Goal: Task Accomplishment & Management: Complete application form

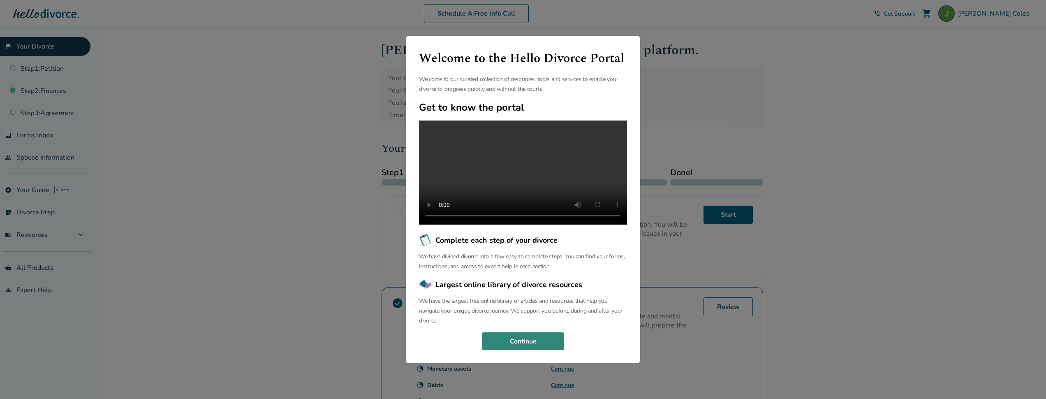
click at [549, 349] on button "Continue" at bounding box center [523, 341] width 82 height 18
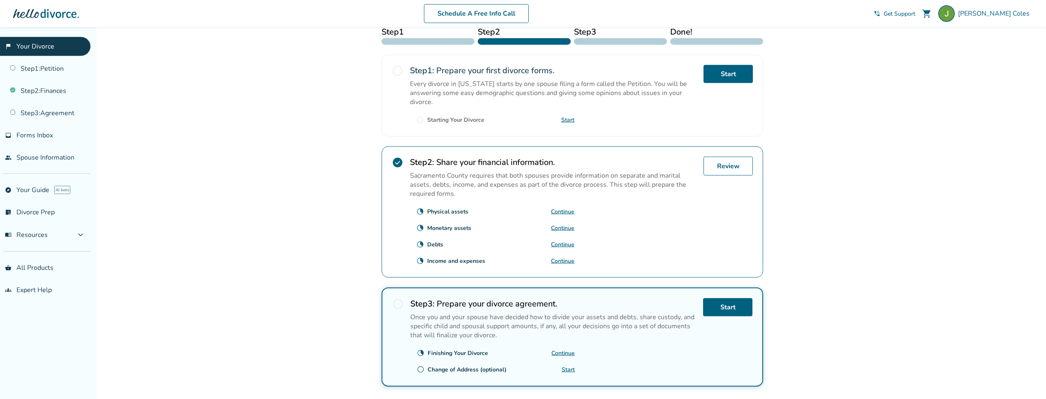
scroll to position [115, 0]
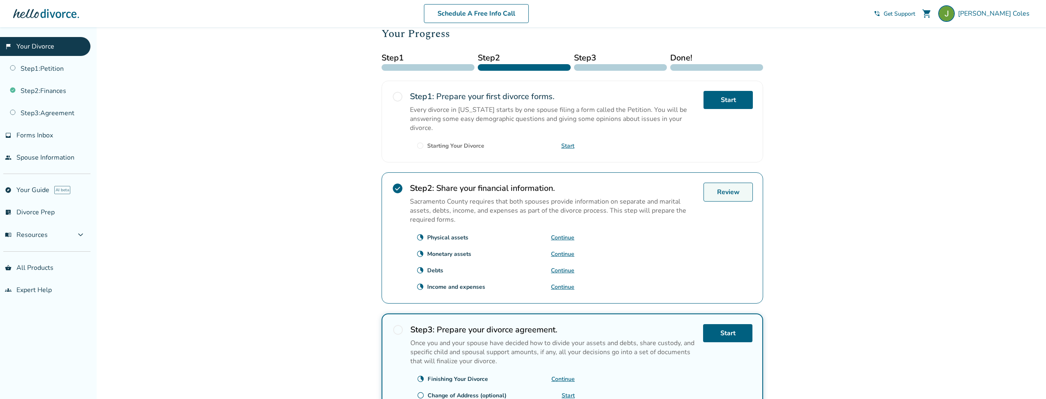
click at [744, 199] on link "Review" at bounding box center [728, 192] width 49 height 19
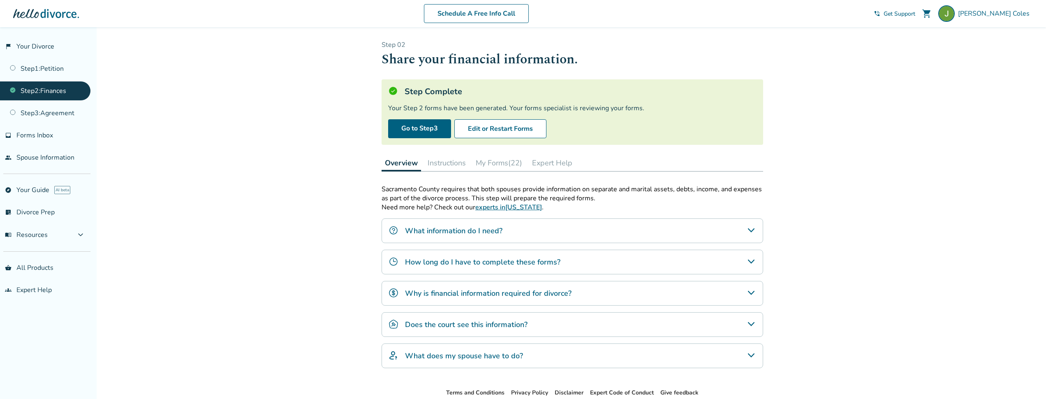
click at [509, 166] on button "My Forms (22)" at bounding box center [499, 163] width 53 height 16
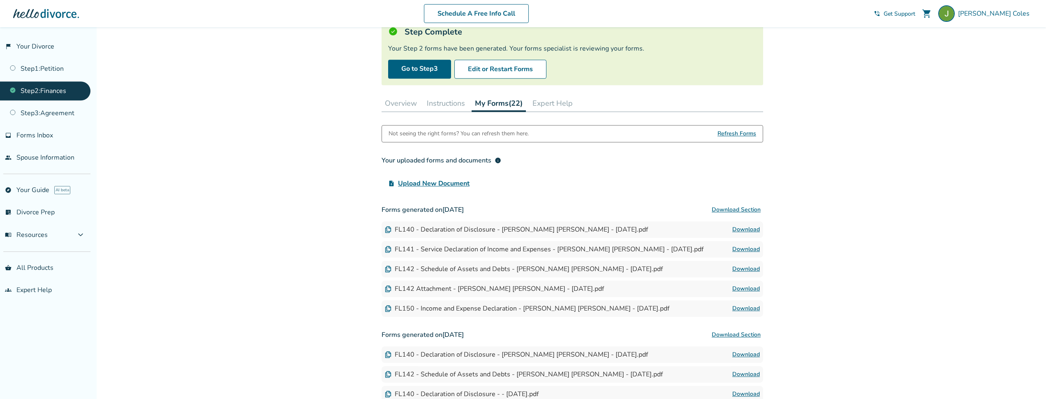
scroll to position [59, 0]
click at [729, 212] on button "Download Section" at bounding box center [736, 210] width 54 height 16
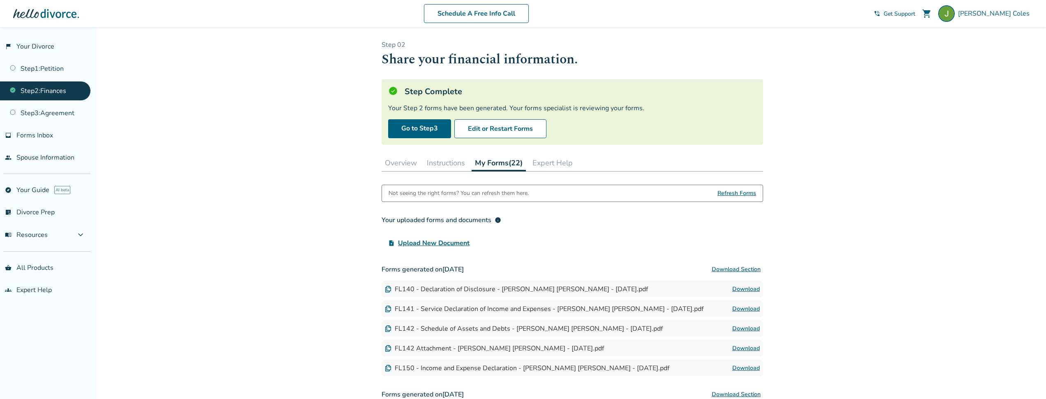
click at [414, 164] on button "Overview" at bounding box center [401, 163] width 39 height 16
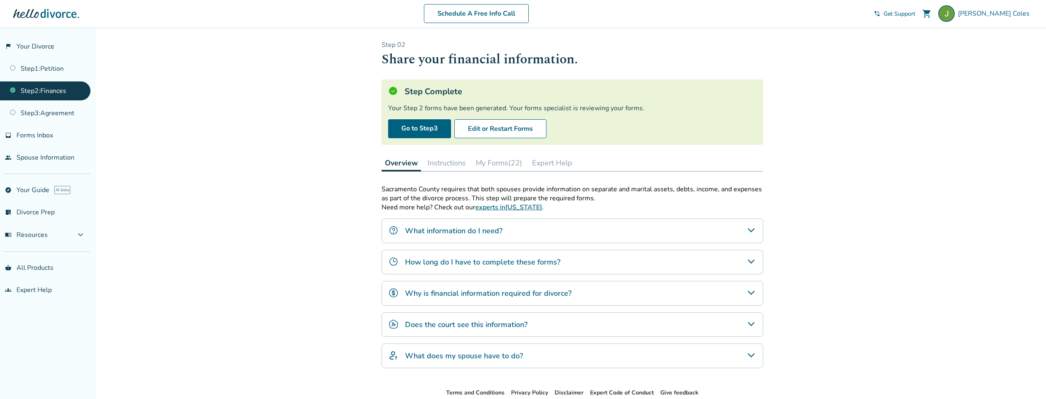
click at [71, 95] on link "Step 2 : Finances" at bounding box center [45, 90] width 90 height 19
click at [454, 163] on button "Instructions" at bounding box center [446, 163] width 45 height 16
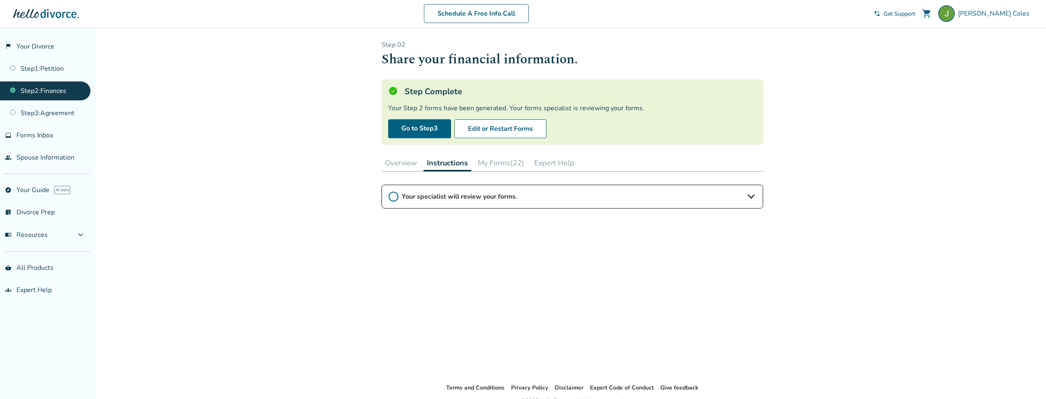
click at [402, 169] on button "Overview" at bounding box center [401, 163] width 39 height 16
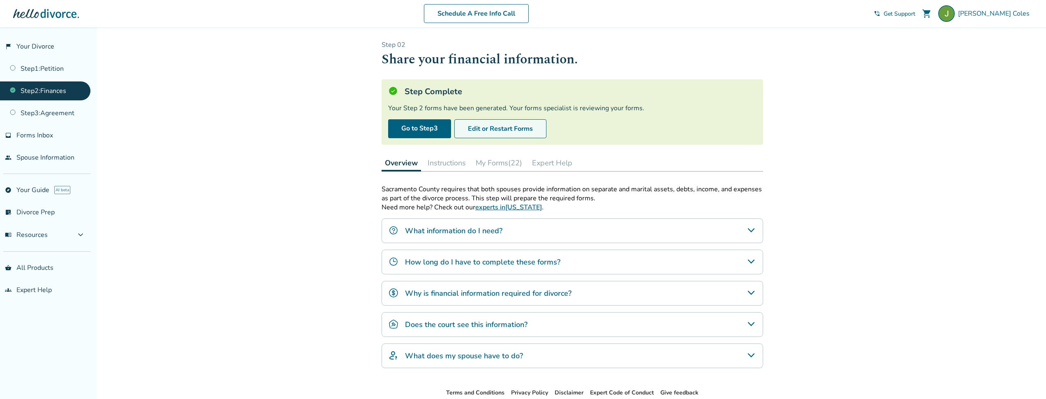
click at [480, 132] on button "Edit or Restart Forms" at bounding box center [500, 128] width 92 height 19
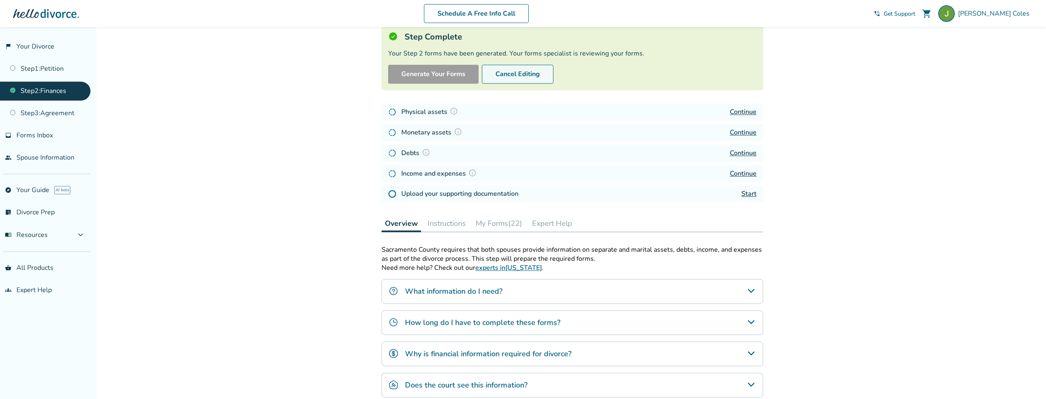
scroll to position [59, 0]
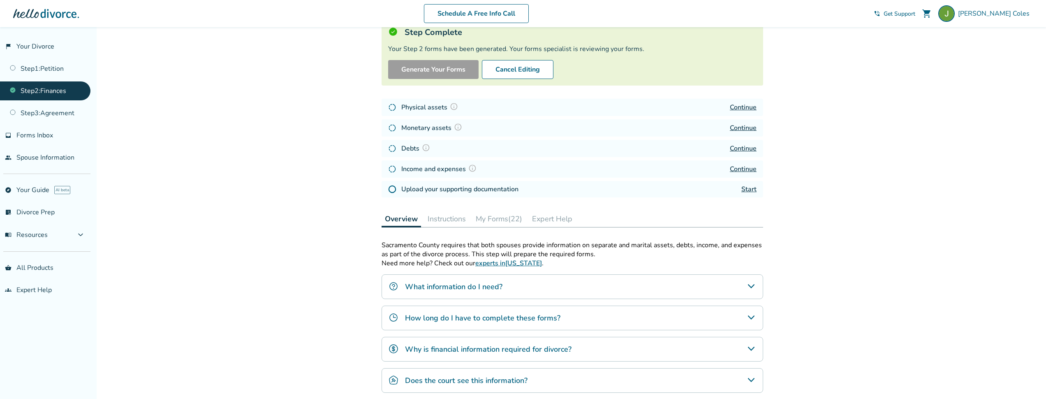
click at [429, 171] on h4 "Income and expenses" at bounding box center [440, 169] width 78 height 11
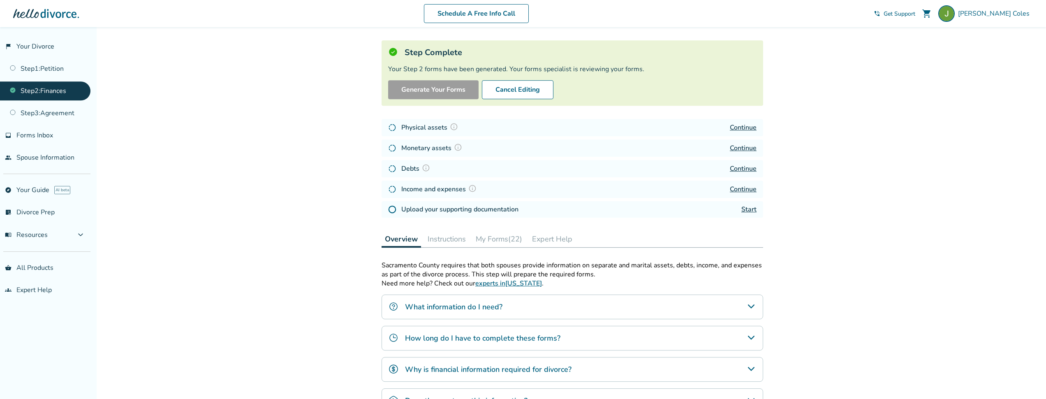
scroll to position [33, 0]
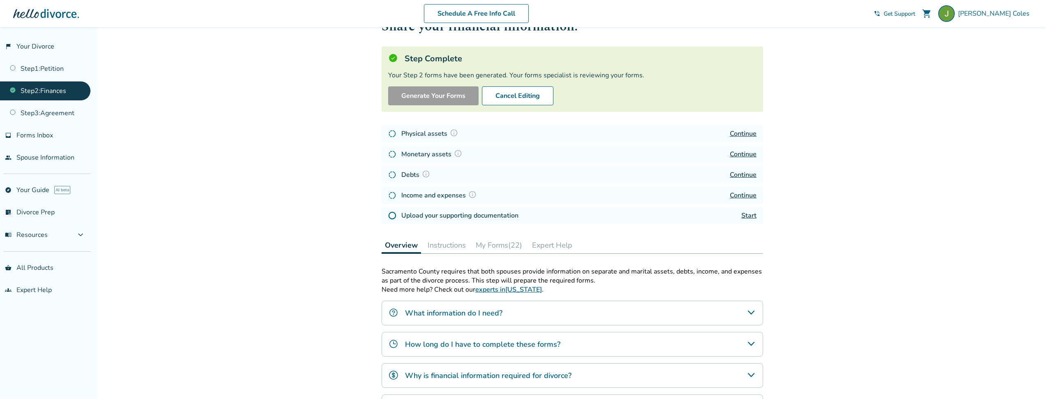
click at [810, 192] on div "Added to cart Step 0 2 Share your financial information. Step Complete Your Ste…" at bounding box center [523, 260] width 1046 height 533
click at [744, 195] on link "Continue" at bounding box center [743, 195] width 27 height 9
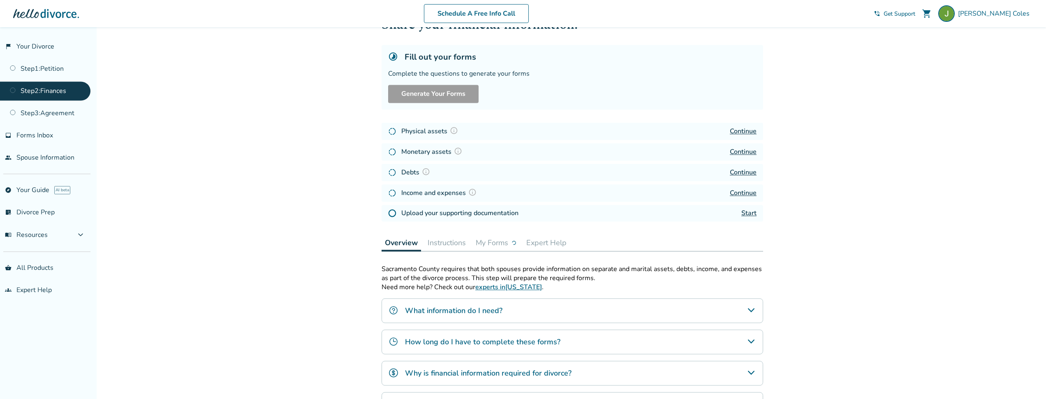
scroll to position [33, 0]
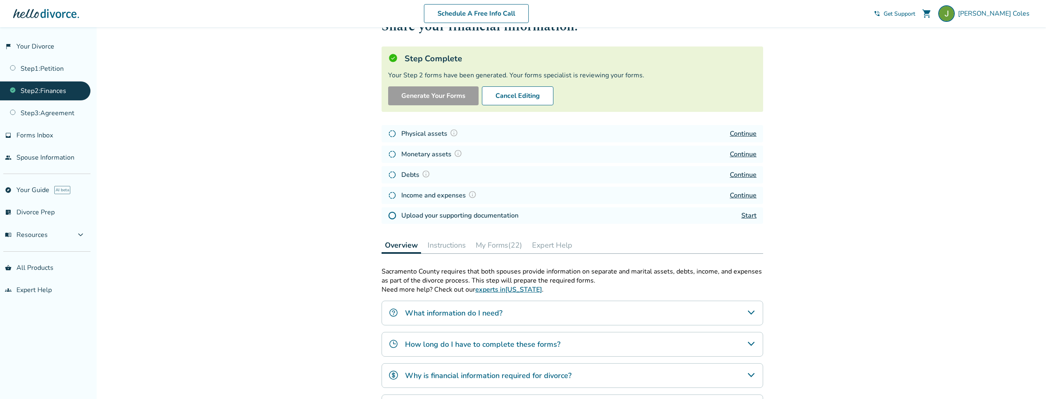
click at [502, 246] on button "My Forms (22)" at bounding box center [499, 245] width 53 height 16
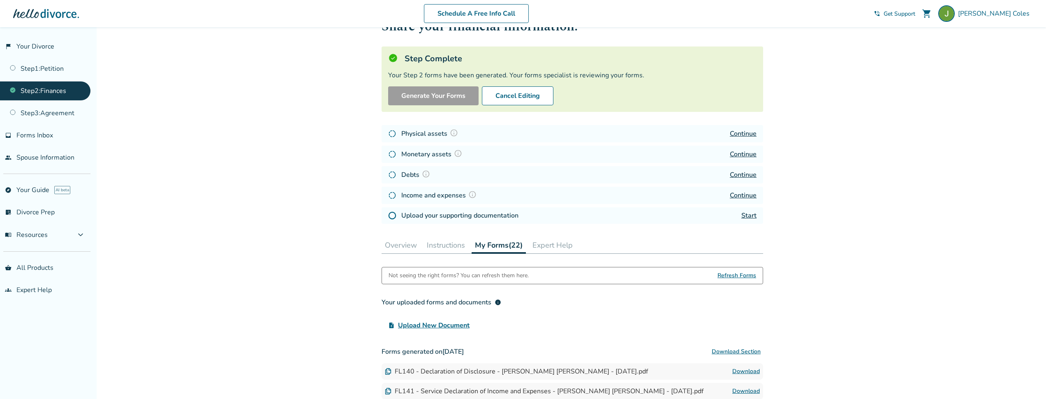
scroll to position [105, 0]
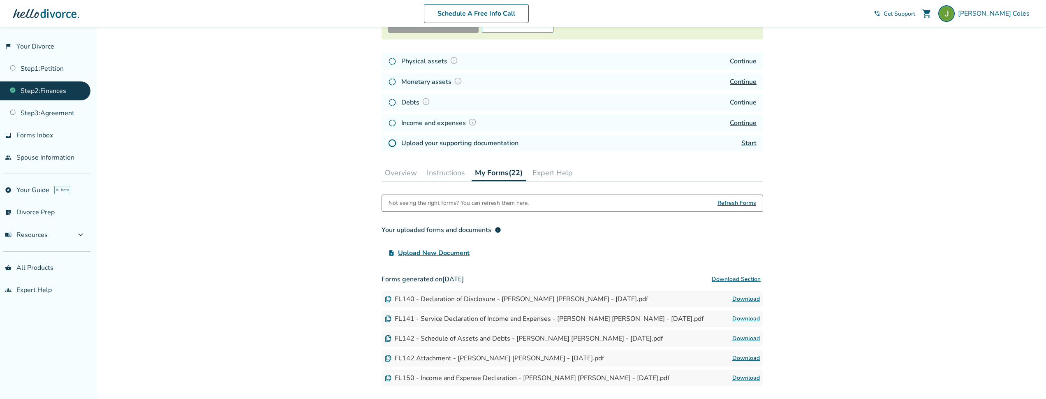
click at [737, 204] on span "Refresh Forms" at bounding box center [737, 203] width 39 height 16
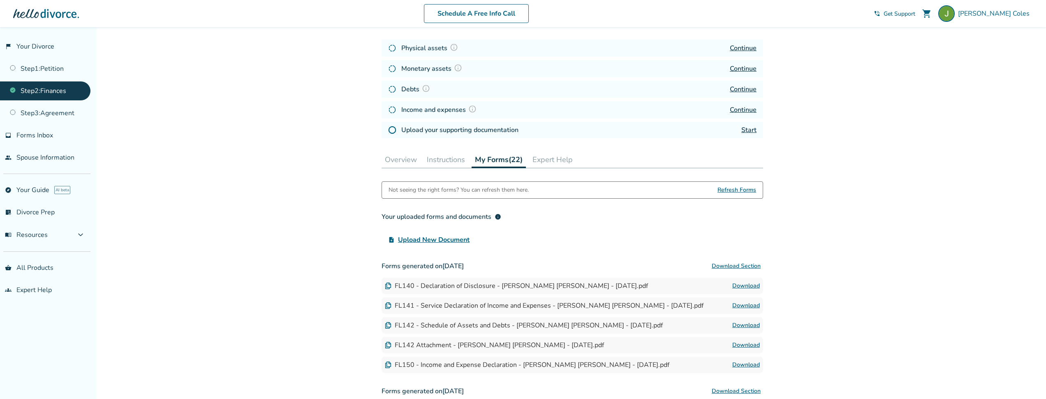
scroll to position [112, 0]
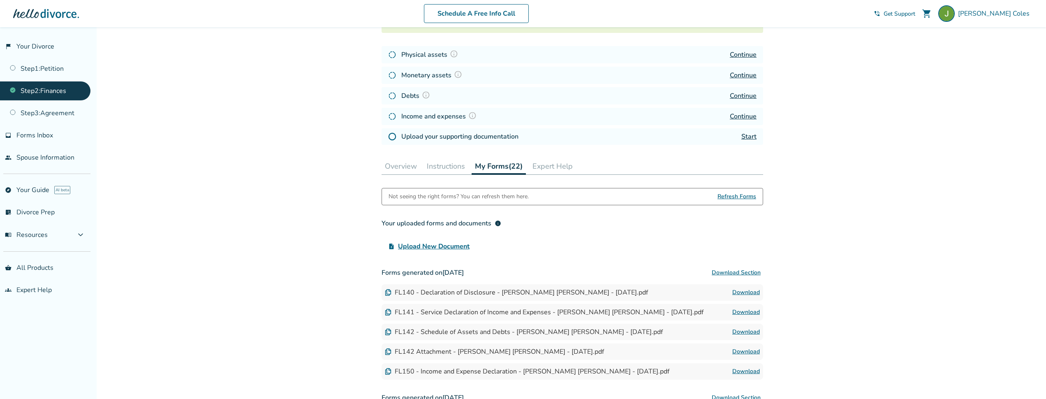
click at [814, 153] on div "Added to cart Step 0 2 Share your financial information. Step Complete Your Ste…" at bounding box center [523, 376] width 1046 height 923
click at [750, 139] on link "Start" at bounding box center [749, 136] width 15 height 9
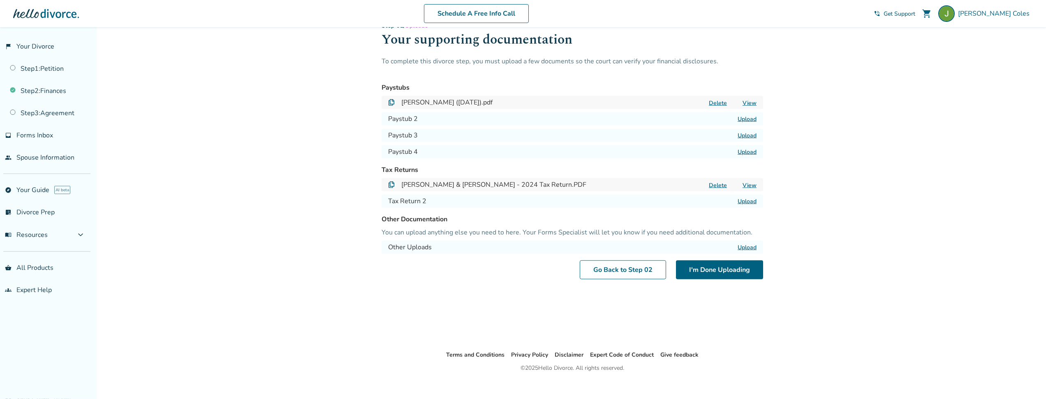
scroll to position [14, 0]
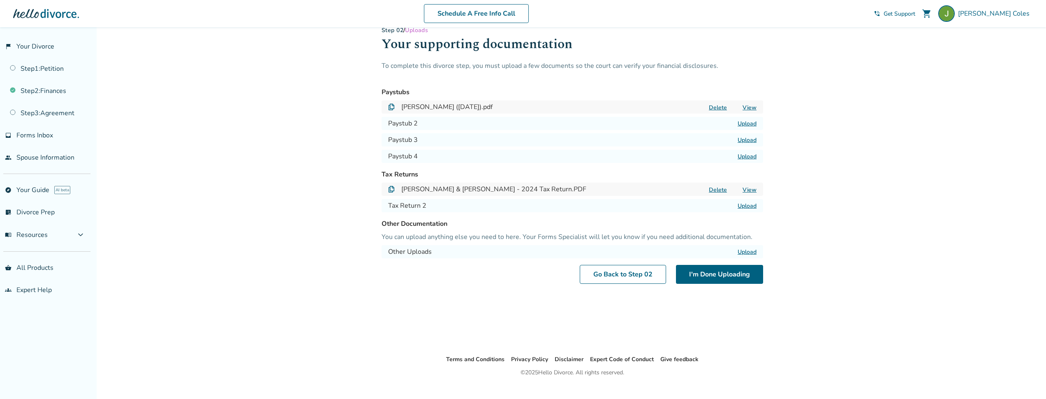
click at [749, 124] on label "Upload" at bounding box center [747, 124] width 19 height 8
click at [0, 0] on input "Upload" at bounding box center [0, 0] width 0 height 0
click at [744, 139] on label "Upload" at bounding box center [747, 140] width 19 height 8
click at [0, 0] on input "Upload" at bounding box center [0, 0] width 0 height 0
click at [750, 155] on label "Upload" at bounding box center [747, 157] width 19 height 8
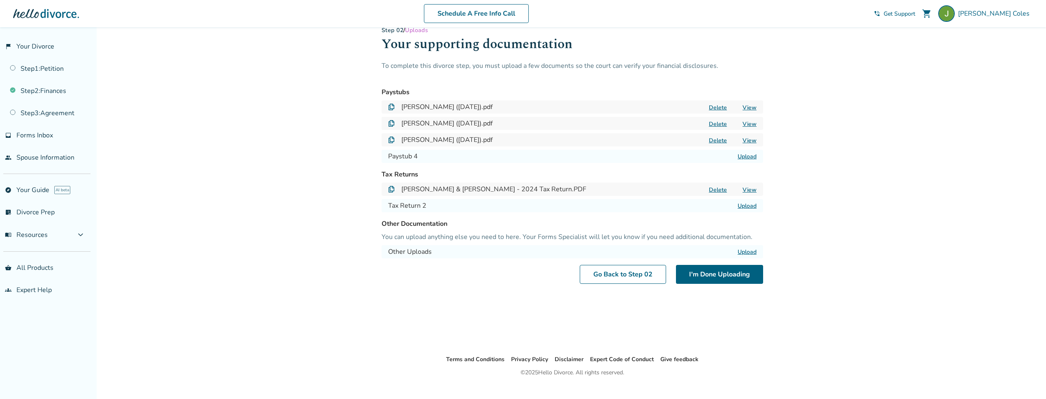
click at [0, 0] on input "Upload" at bounding box center [0, 0] width 0 height 0
click at [729, 274] on button "I'm Done Uploading" at bounding box center [719, 274] width 87 height 19
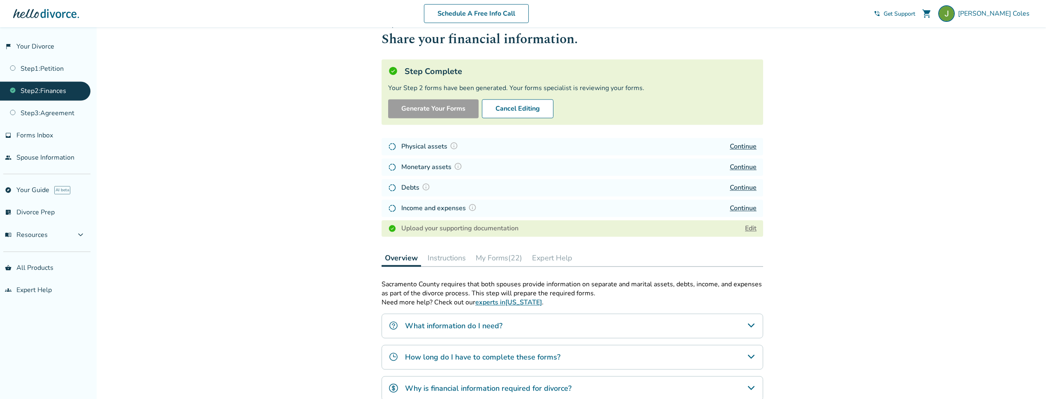
scroll to position [1, 0]
